Goal: Task Accomplishment & Management: Manage account settings

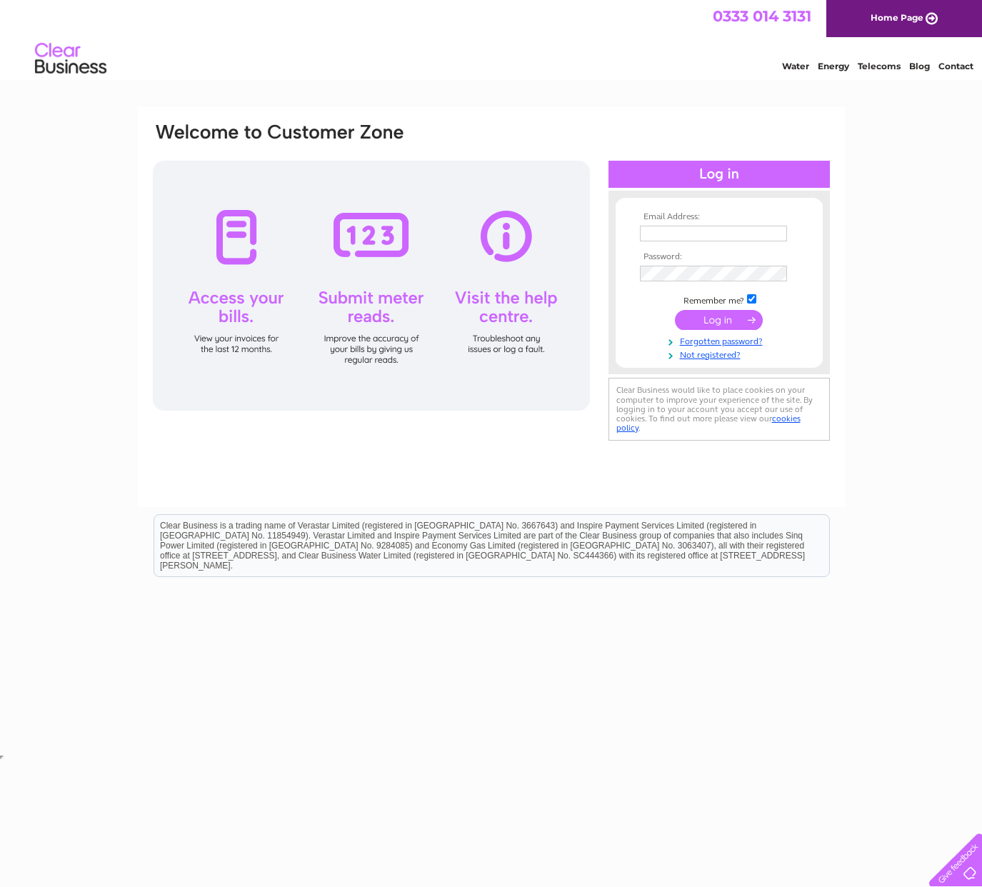
type input "[PERSON_NAME][EMAIL_ADDRESS][DOMAIN_NAME]"
click at [730, 323] on input "submit" at bounding box center [719, 320] width 88 height 20
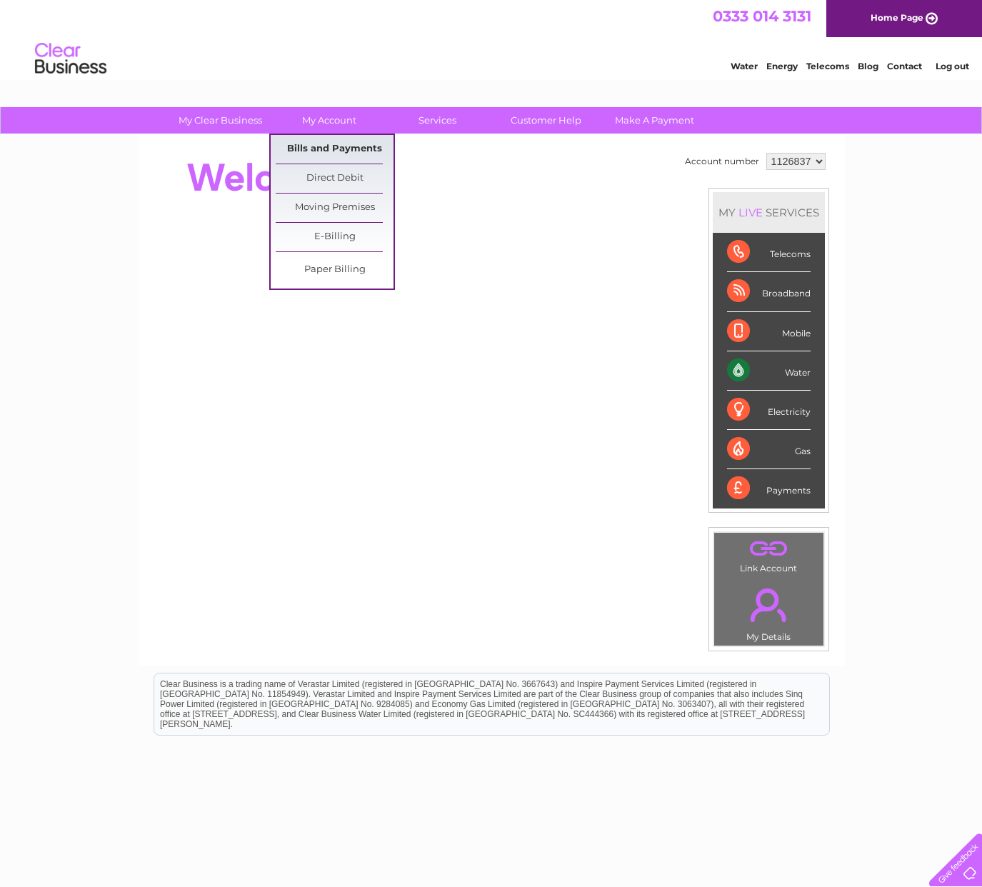
click at [324, 149] on link "Bills and Payments" at bounding box center [335, 149] width 118 height 29
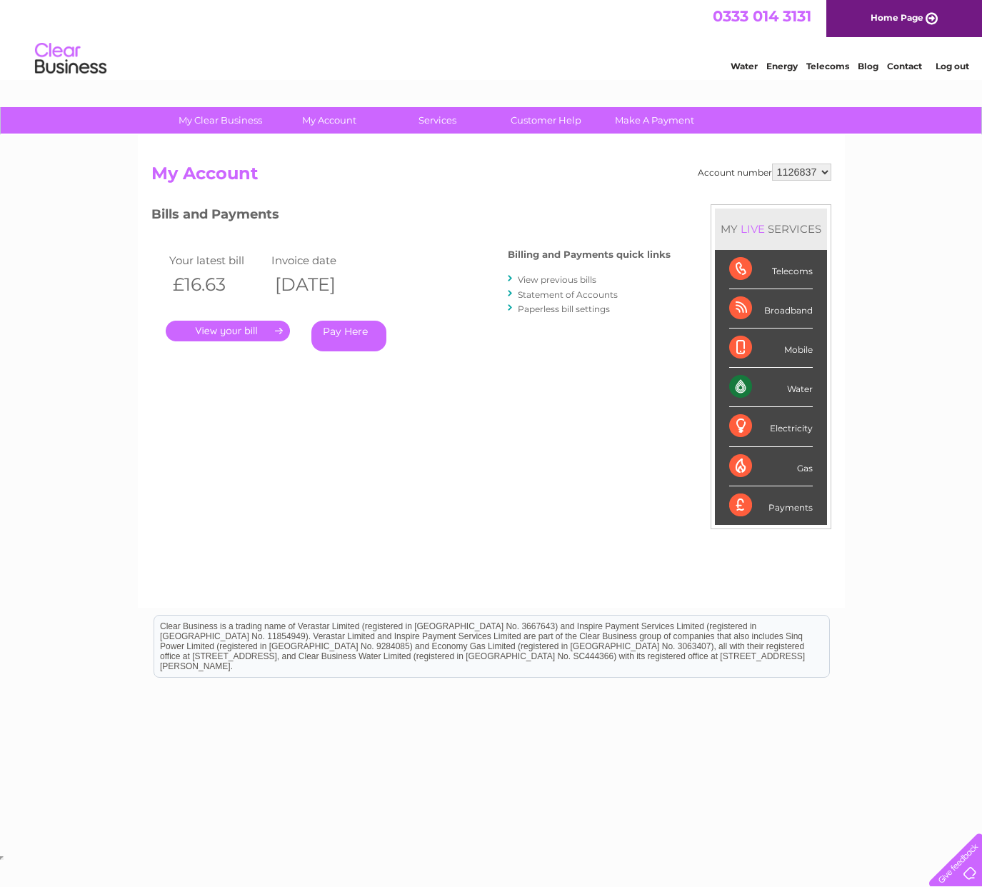
click at [264, 335] on link "." at bounding box center [228, 331] width 124 height 21
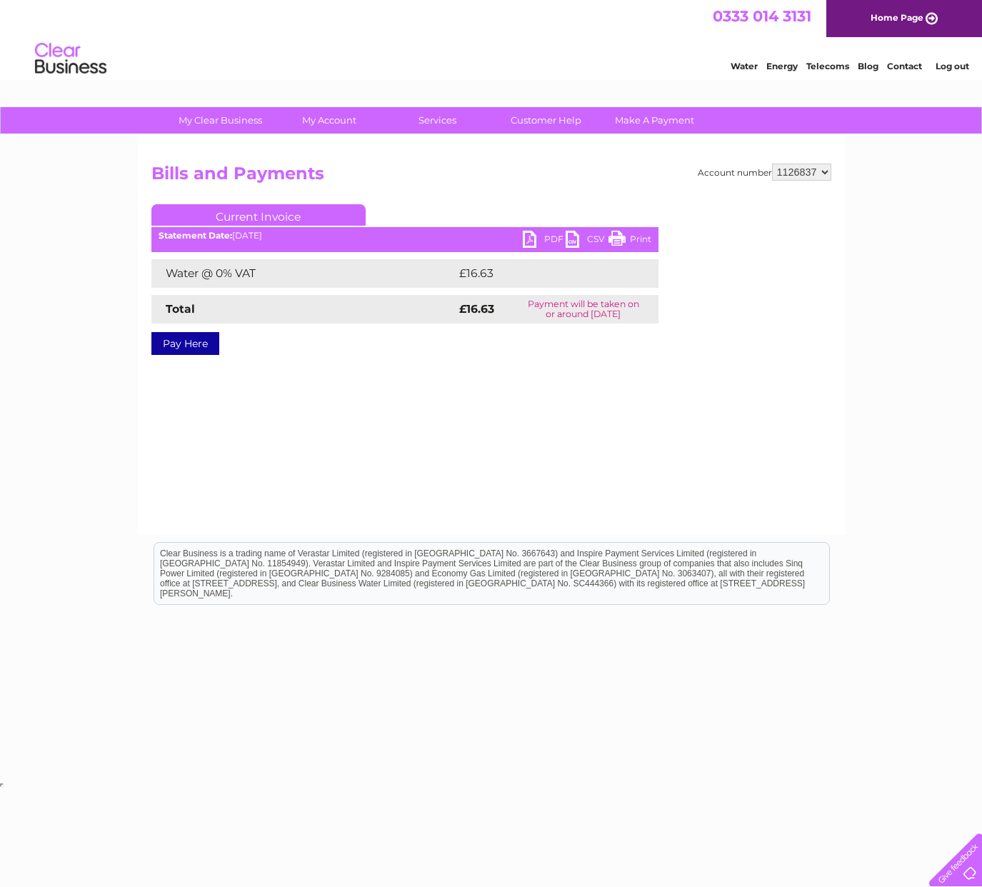
click at [549, 242] on link "PDF" at bounding box center [544, 241] width 43 height 21
